Goal: Transaction & Acquisition: Purchase product/service

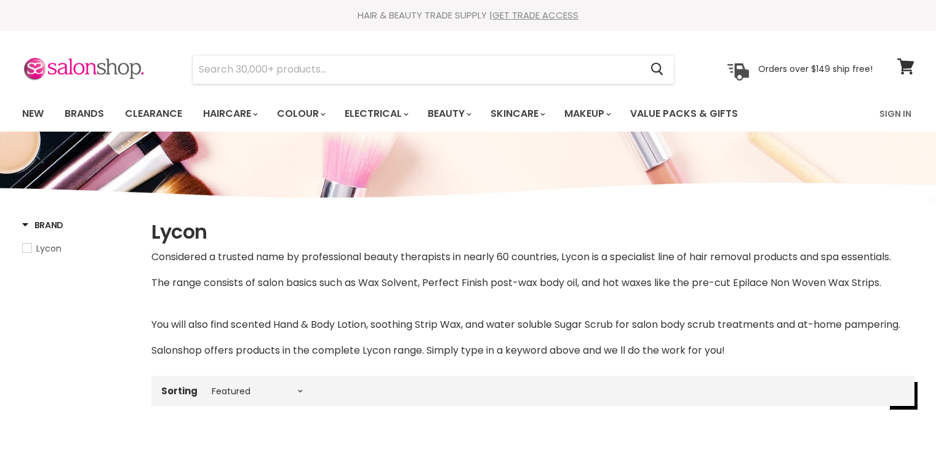
select select "manual"
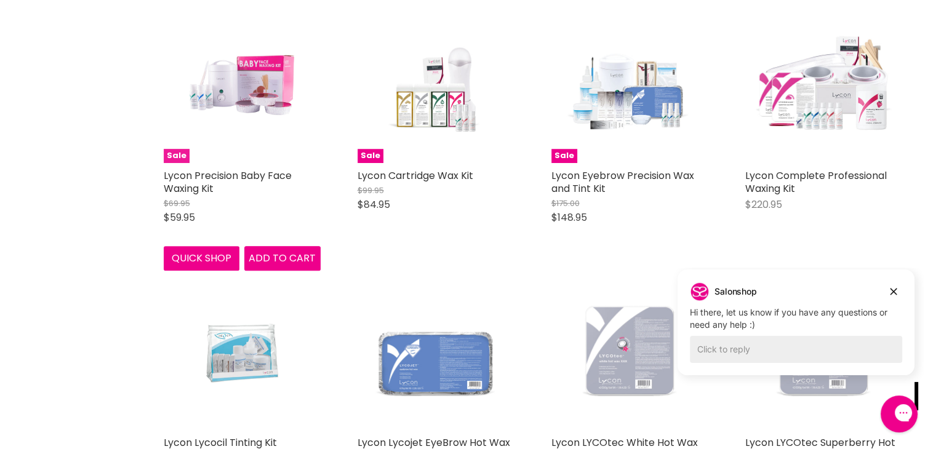
click at [246, 101] on img "Main content" at bounding box center [242, 84] width 105 height 157
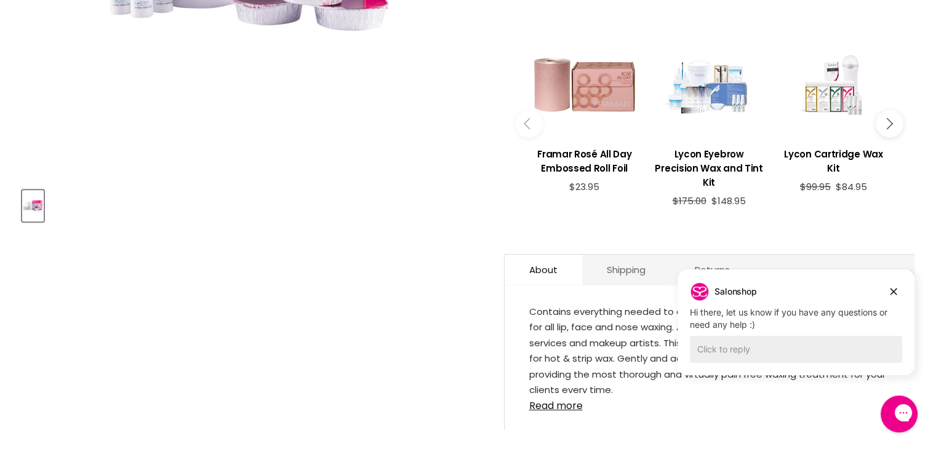
scroll to position [431, 0]
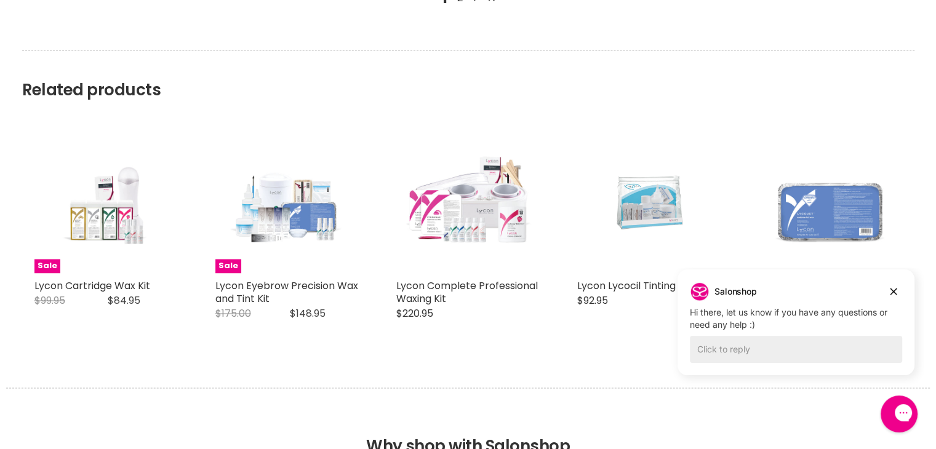
scroll to position [1724, 0]
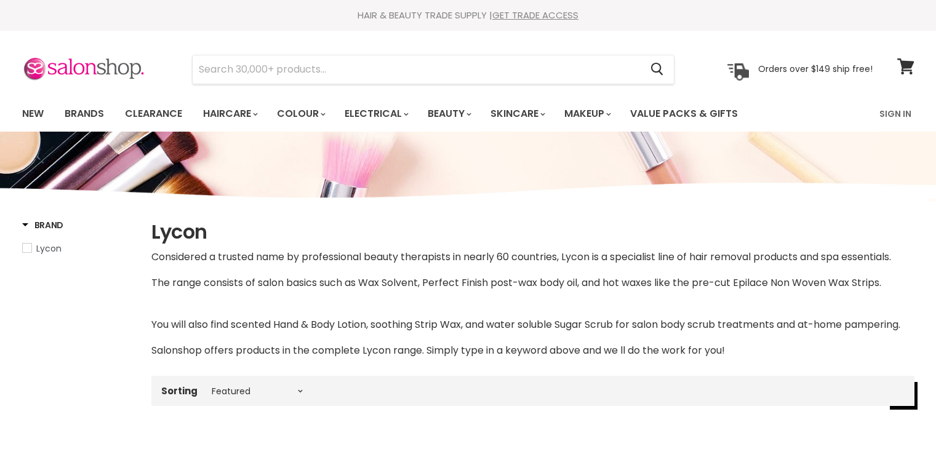
select select "manual"
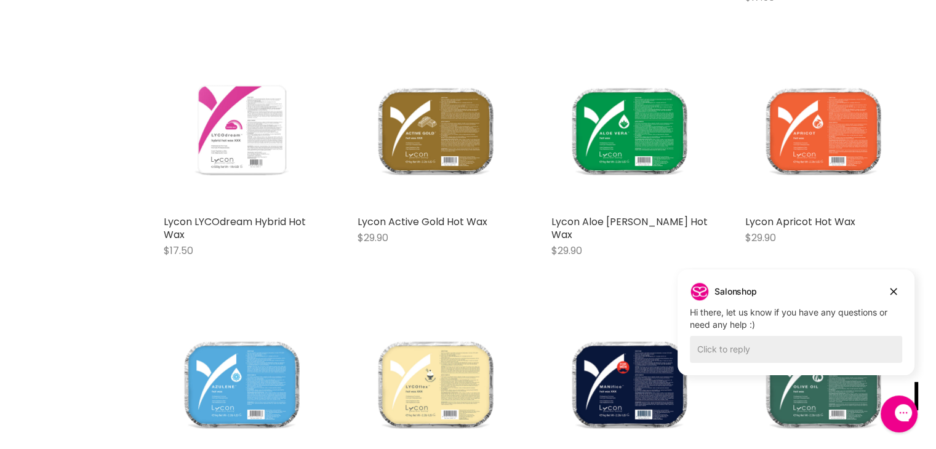
scroll to position [978, 0]
